Goal: Submit feedback/report problem

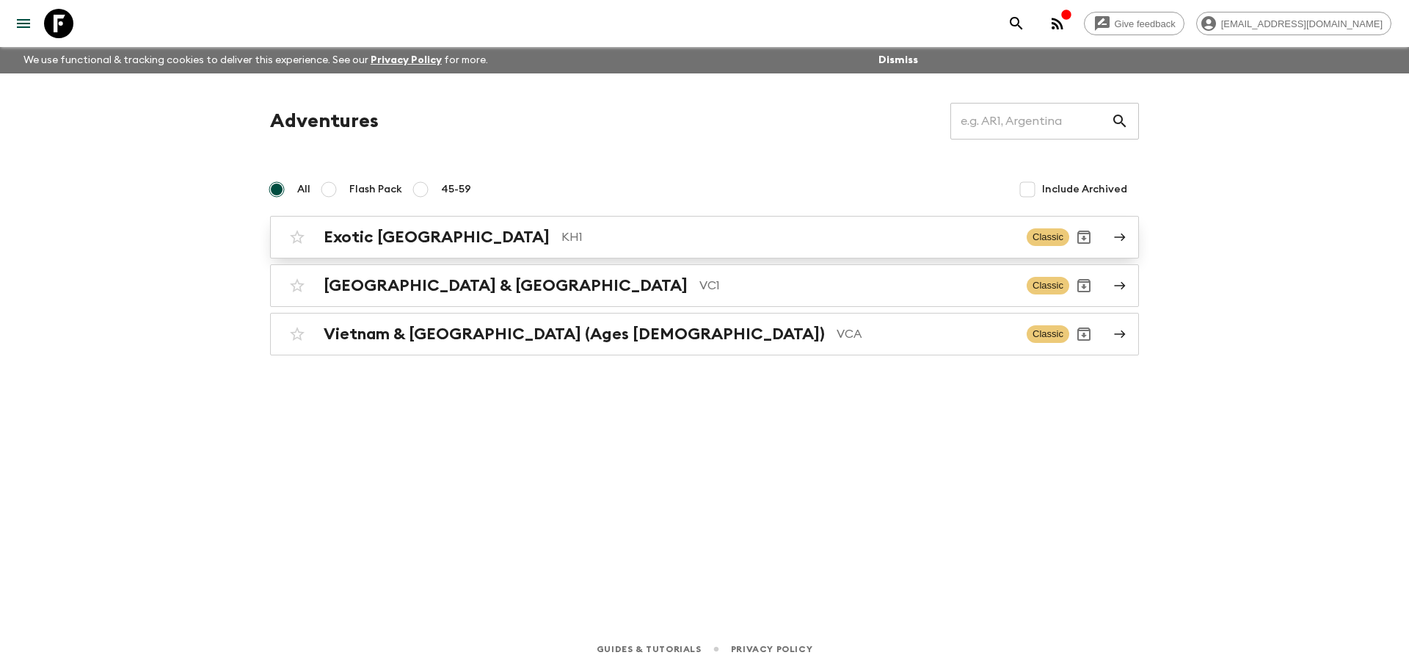
click at [571, 242] on p "KH1" at bounding box center [789, 237] width 454 height 18
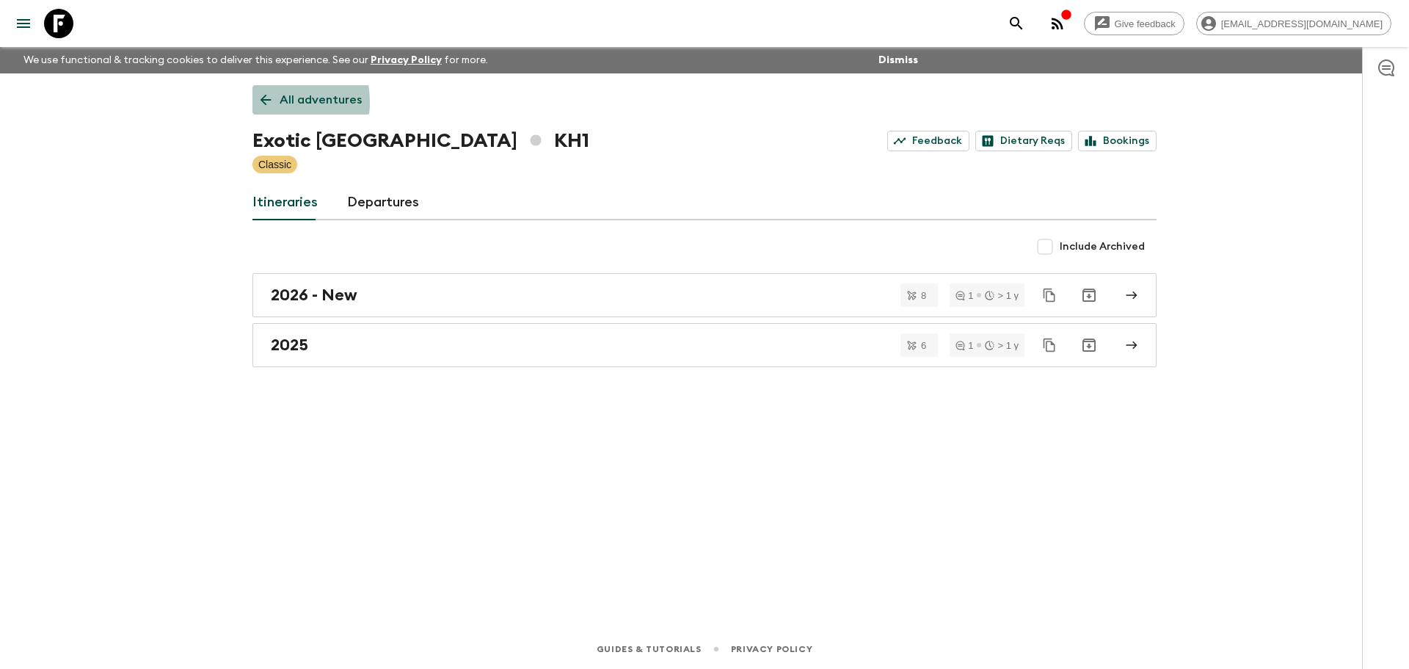
click at [261, 102] on icon at bounding box center [266, 100] width 16 height 16
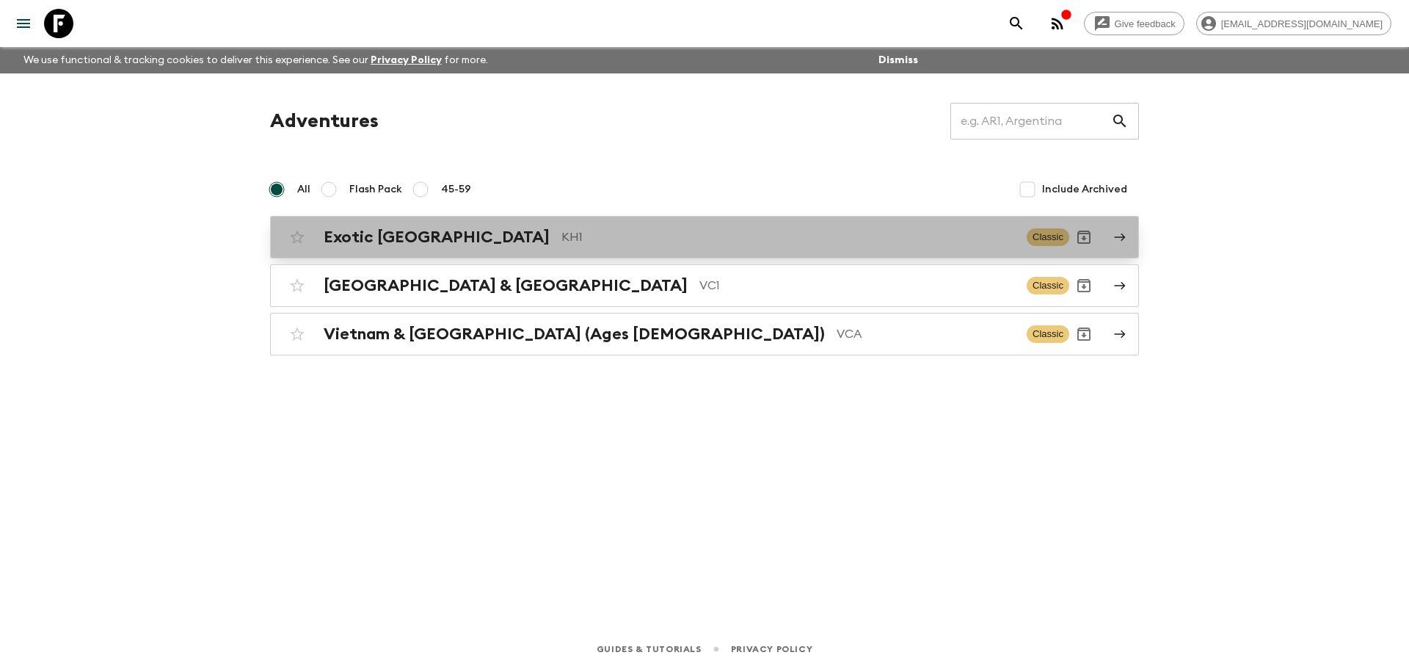
click at [562, 238] on p "KH1" at bounding box center [789, 237] width 454 height 18
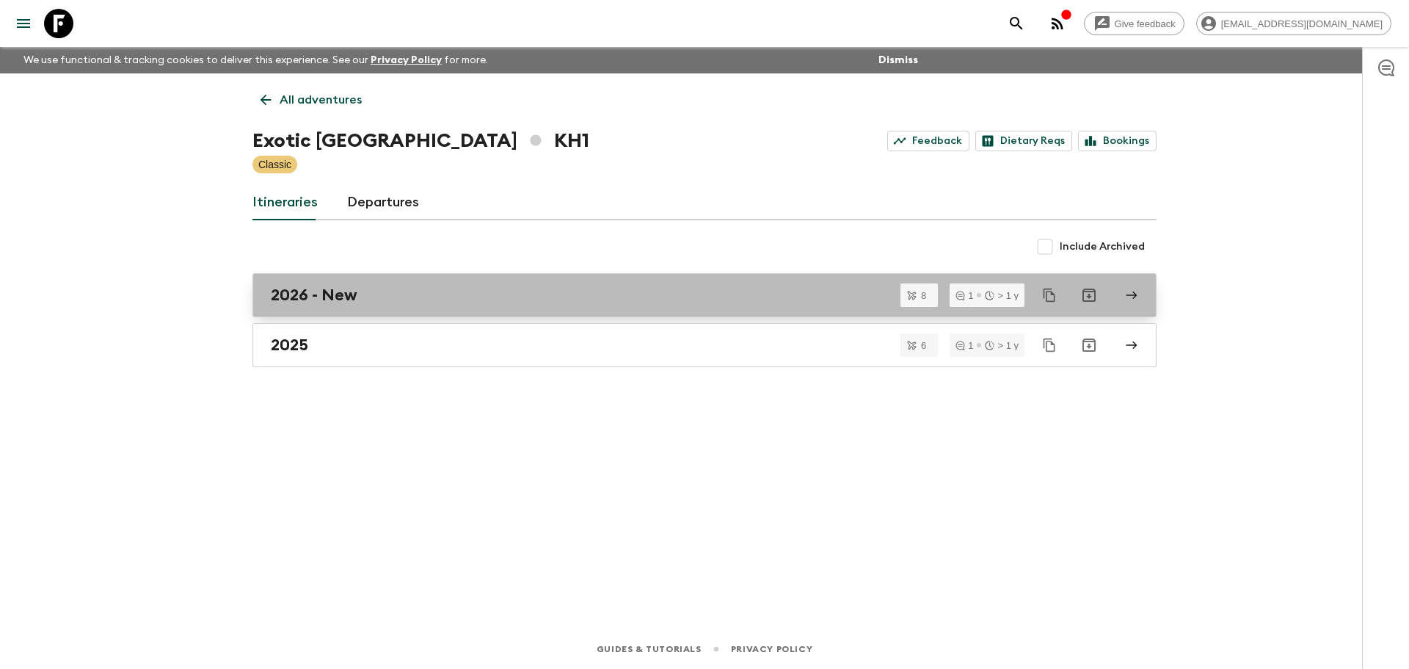
click at [352, 297] on h2 "2026 - New" at bounding box center [314, 295] width 87 height 19
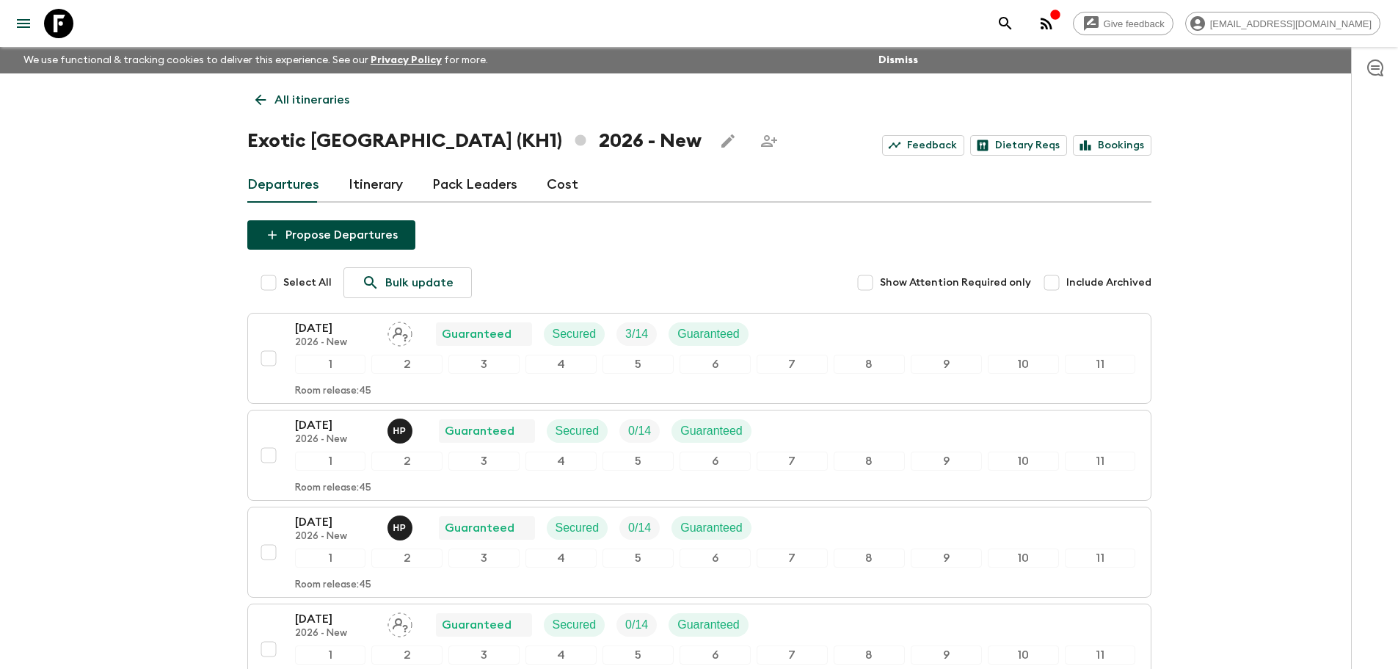
click at [265, 106] on icon at bounding box center [261, 100] width 16 height 16
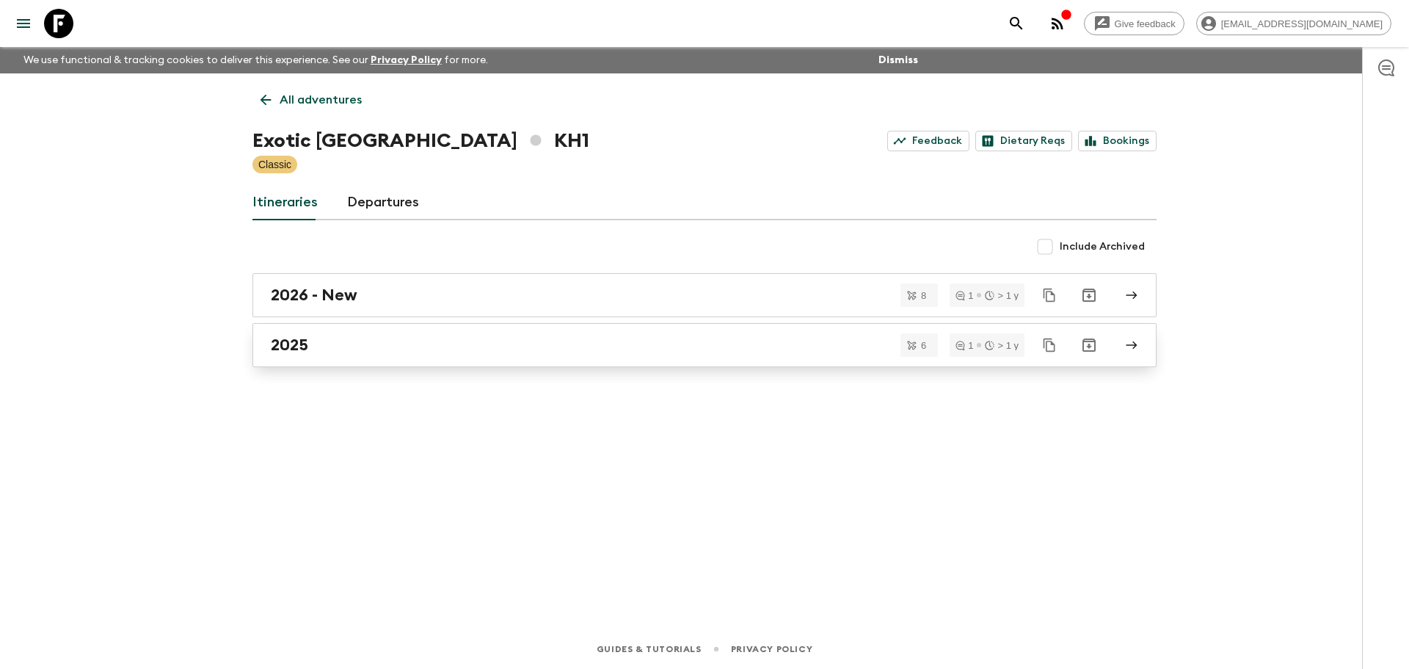
click at [305, 344] on h2 "2025" at bounding box center [289, 344] width 37 height 19
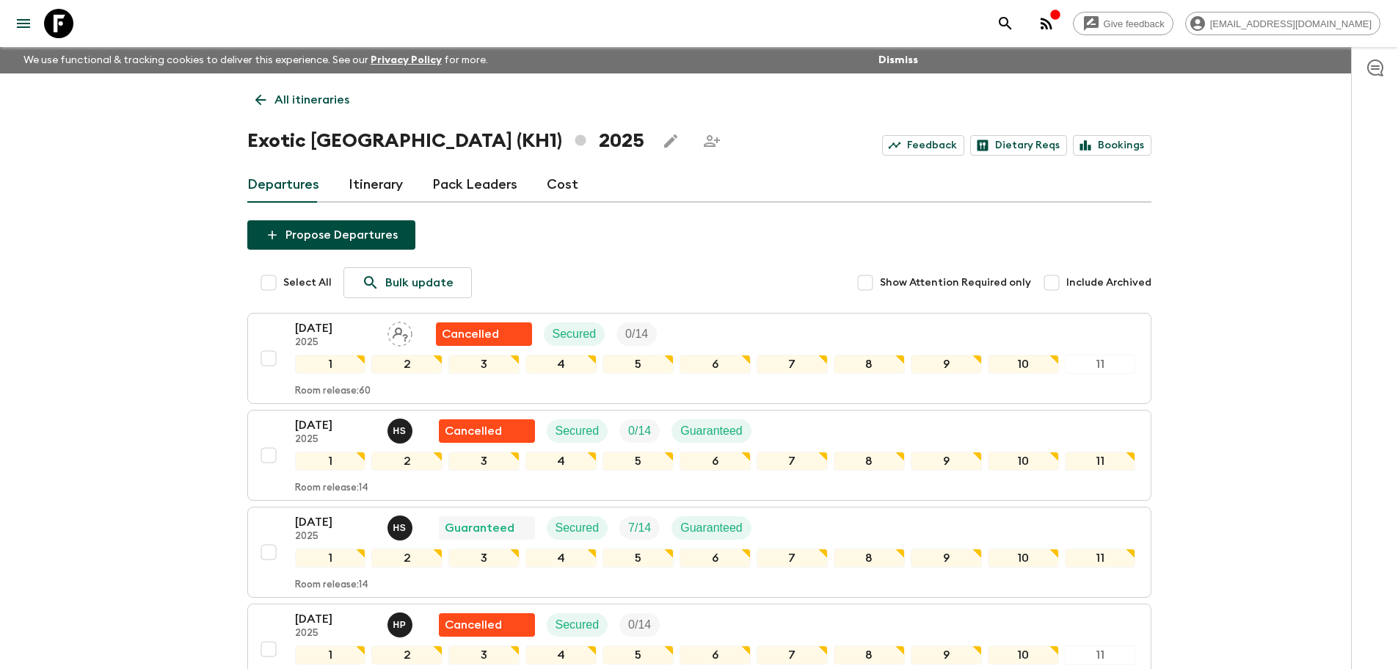
click at [247, 101] on link "All itineraries" at bounding box center [302, 99] width 110 height 29
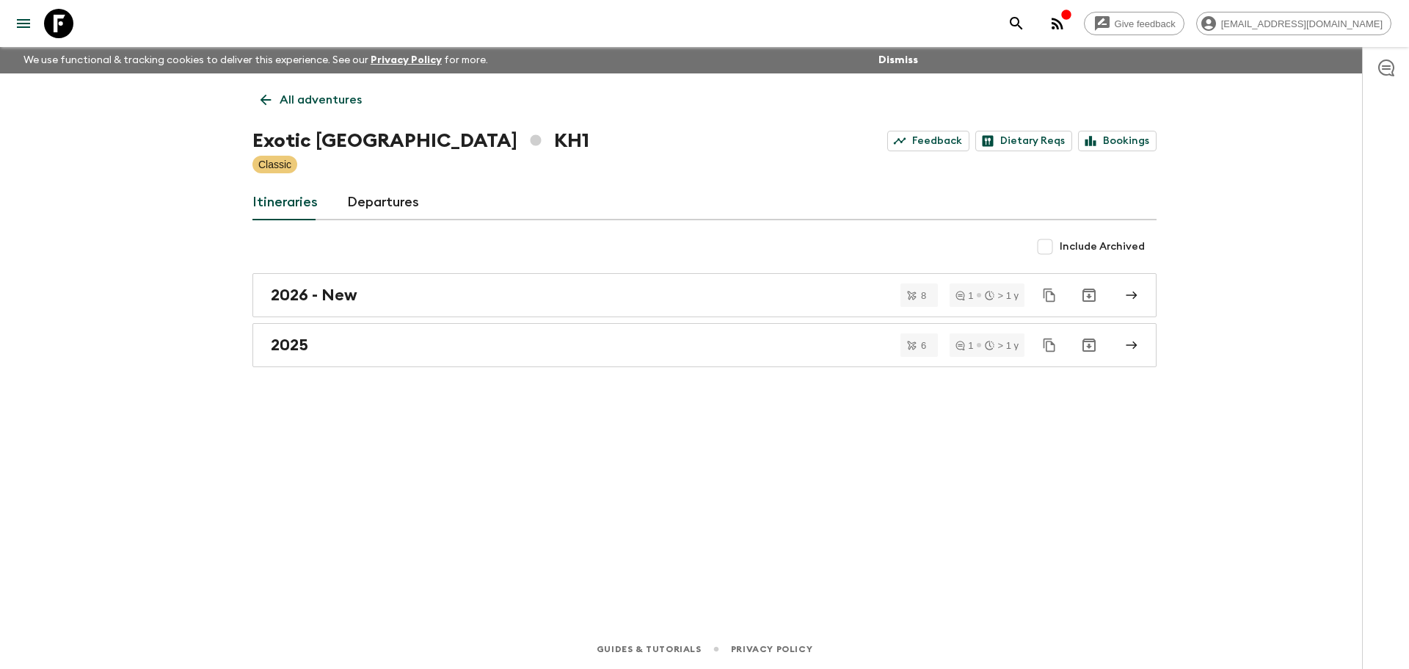
click at [261, 94] on icon at bounding box center [266, 100] width 16 height 16
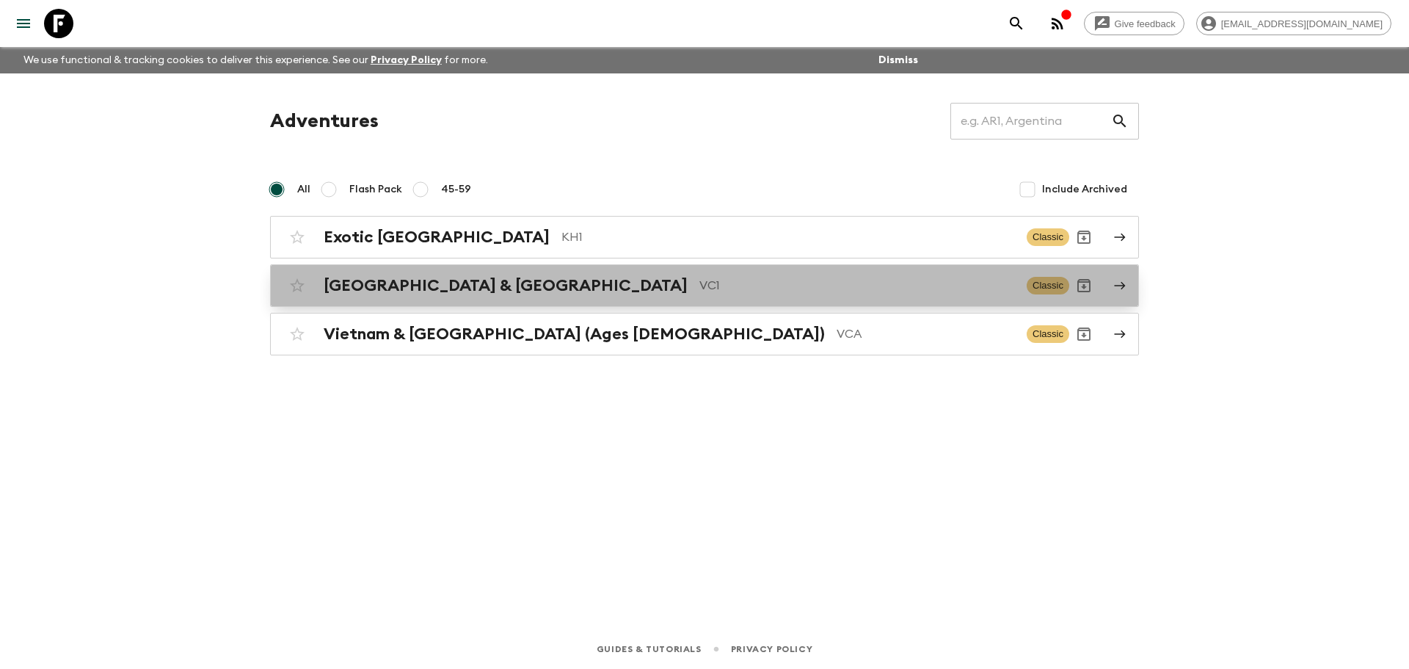
click at [410, 286] on h2 "[GEOGRAPHIC_DATA] & [GEOGRAPHIC_DATA]" at bounding box center [506, 285] width 364 height 19
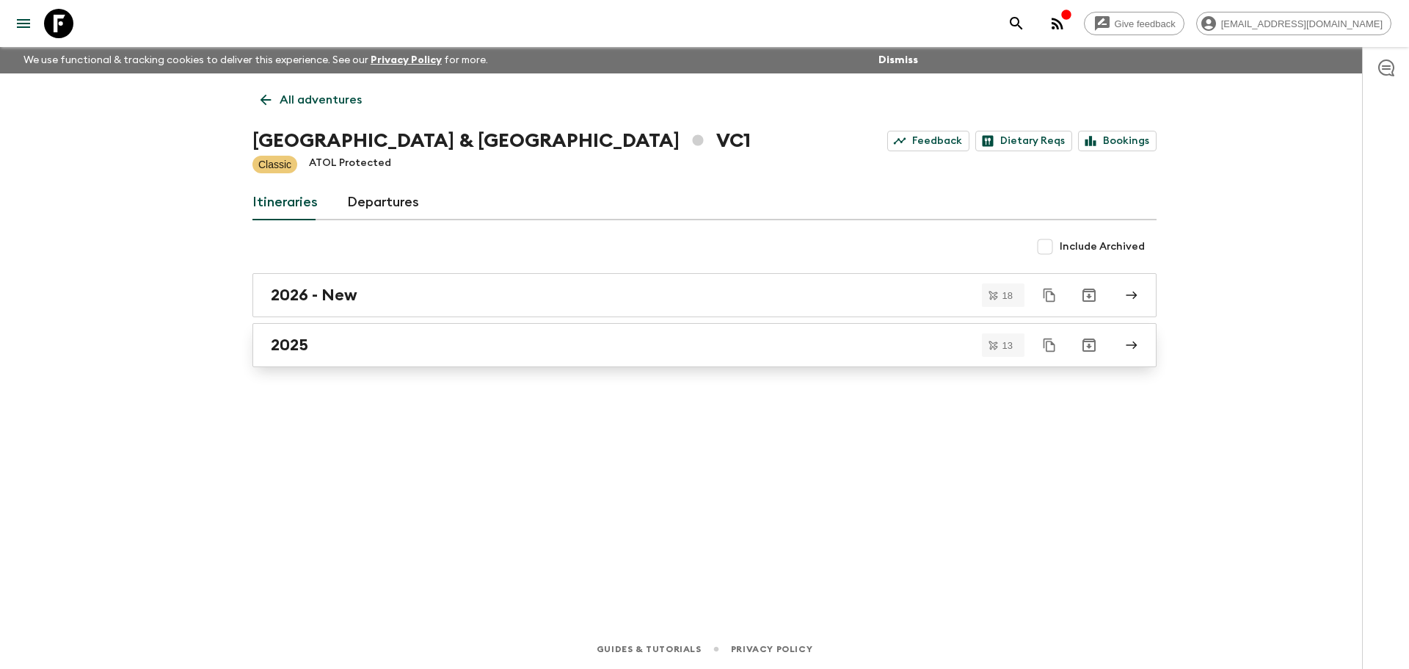
click at [325, 344] on div "2025" at bounding box center [691, 344] width 840 height 19
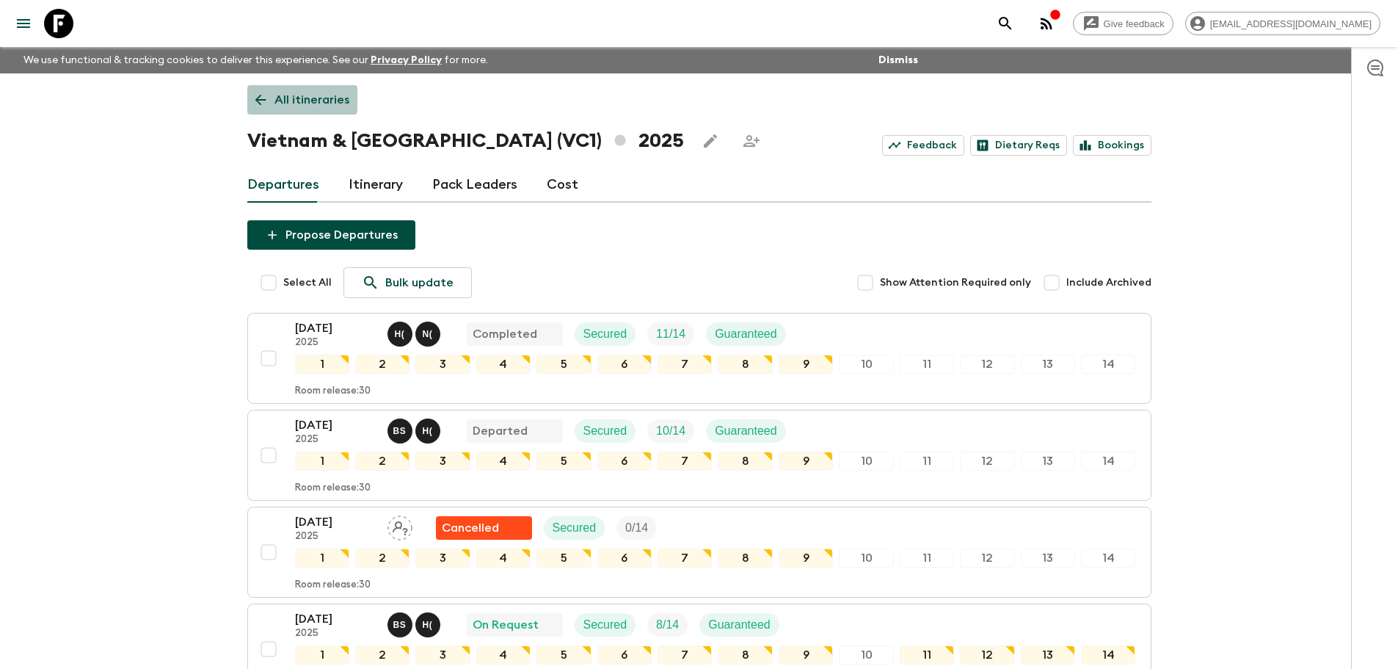
click at [253, 92] on icon at bounding box center [261, 100] width 16 height 16
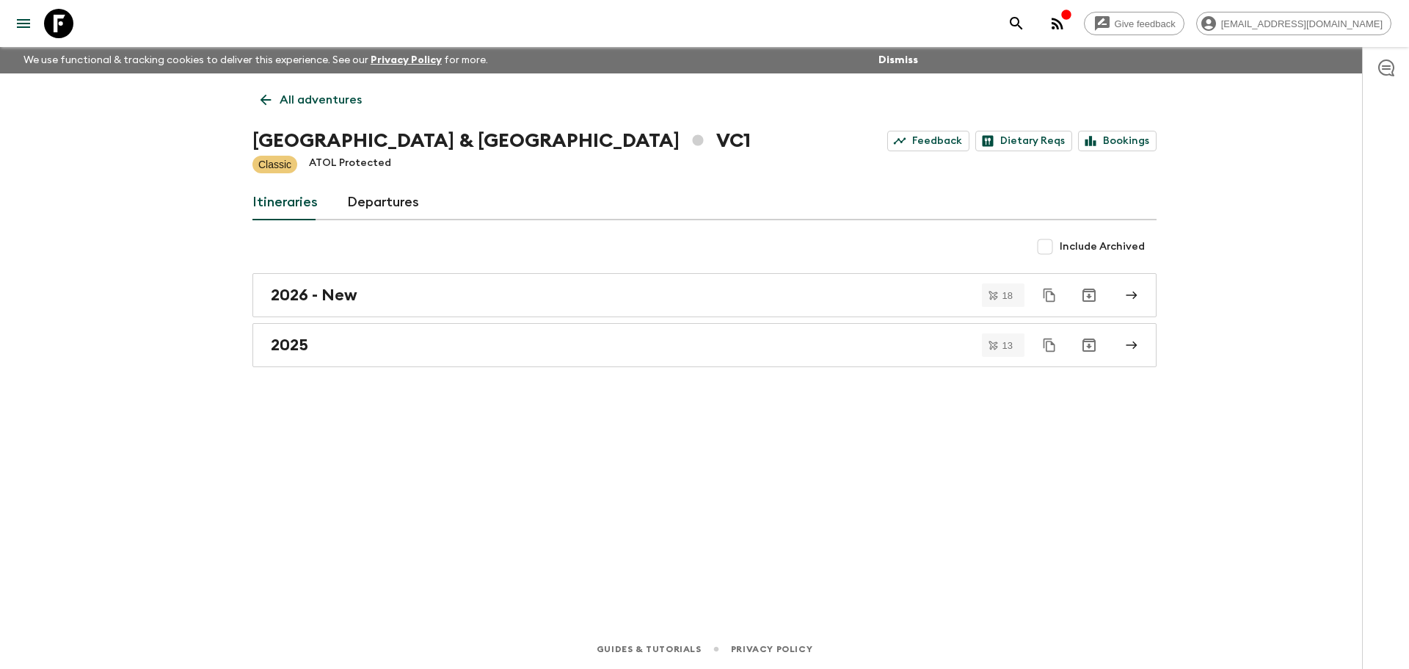
click at [258, 98] on link "All adventures" at bounding box center [311, 99] width 117 height 29
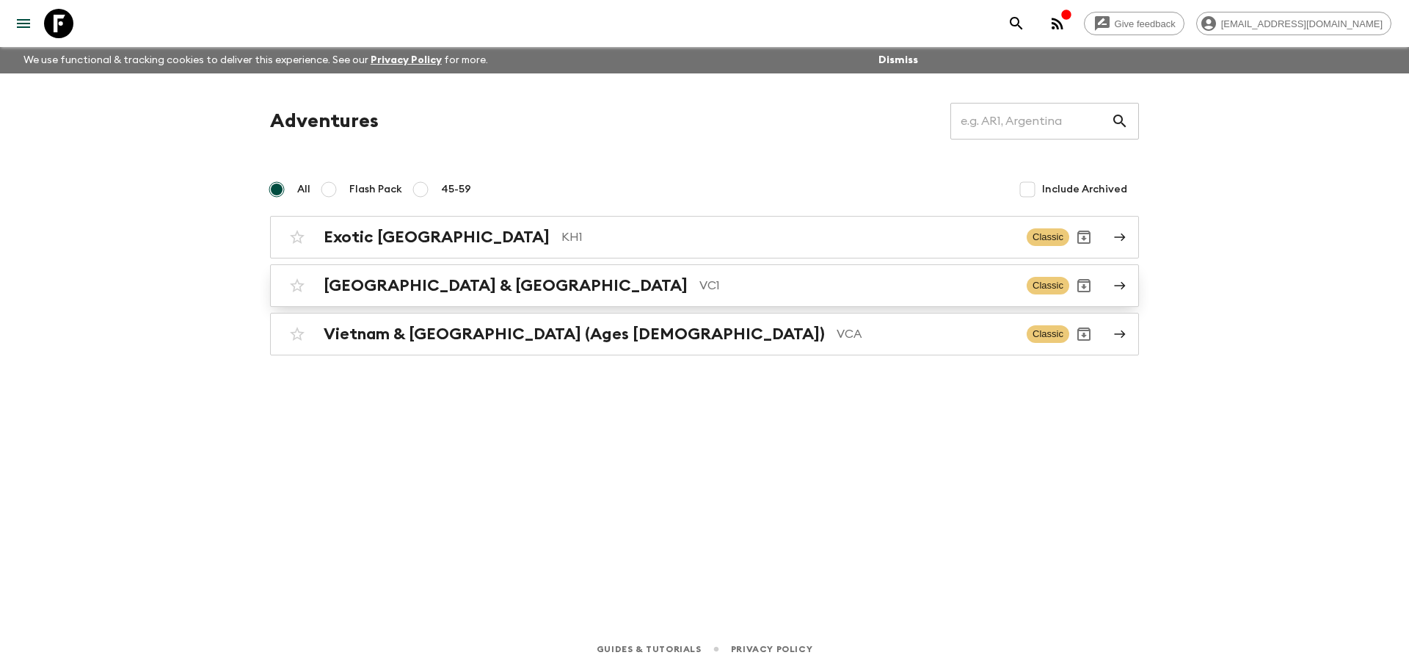
click at [700, 293] on p "VC1" at bounding box center [858, 286] width 316 height 18
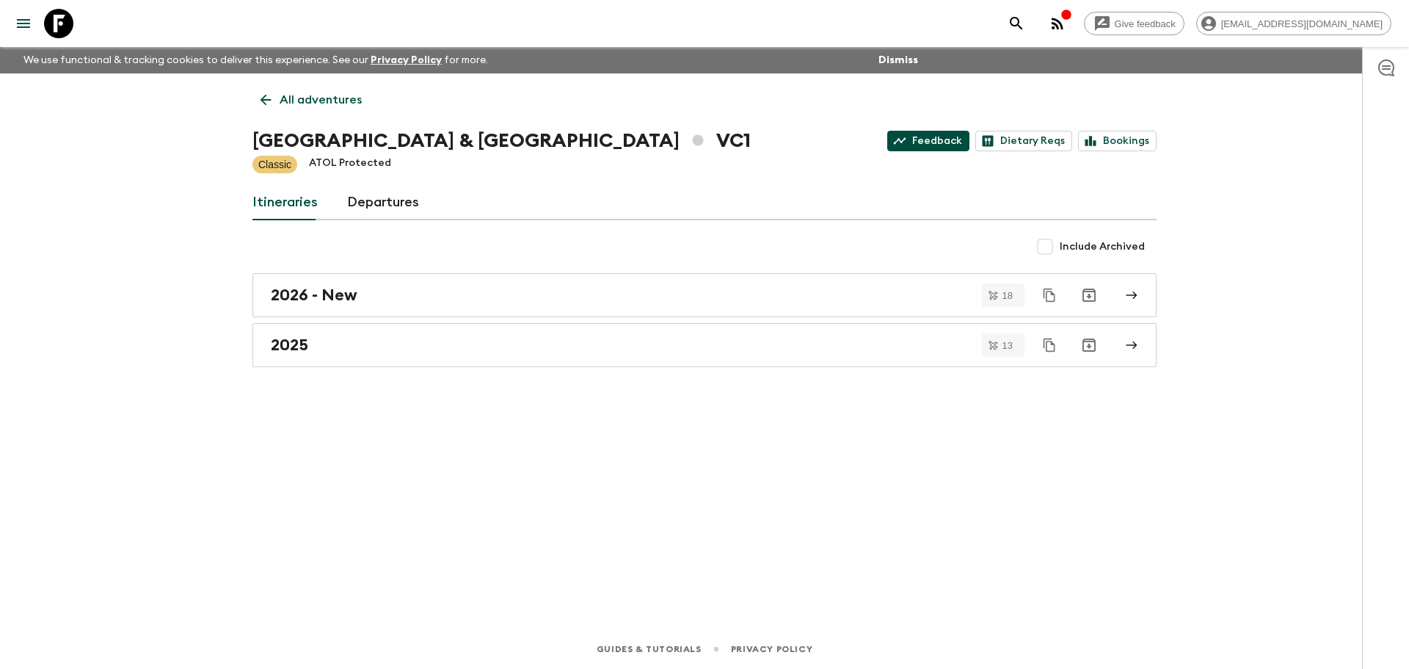
click at [951, 139] on link "Feedback" at bounding box center [928, 141] width 82 height 21
